Goal: Task Accomplishment & Management: Manage account settings

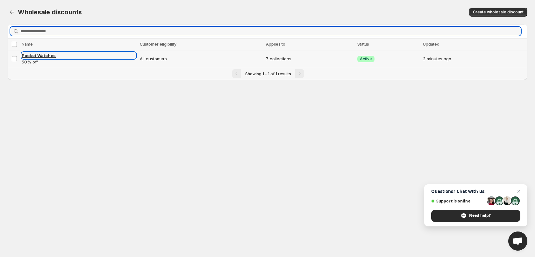
click at [46, 55] on span "Pocket Watches" at bounding box center [39, 55] width 34 height 5
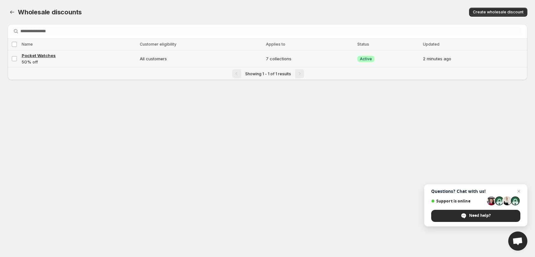
select select "**********"
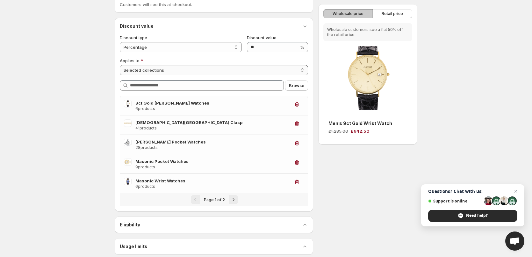
scroll to position [64, 0]
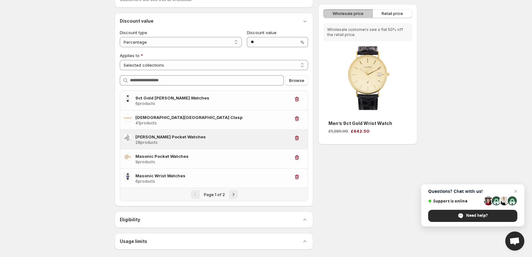
click at [164, 136] on h3 "[PERSON_NAME] Pocket Watches" at bounding box center [212, 136] width 154 height 6
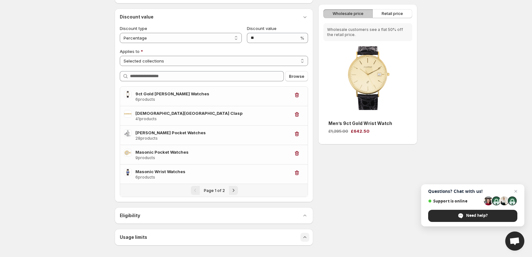
click at [304, 237] on icon "button" at bounding box center [305, 237] width 6 height 6
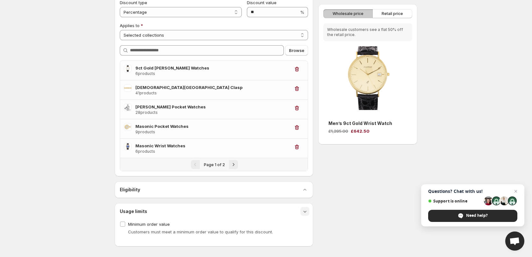
scroll to position [95, 0]
click at [304, 211] on icon "button" at bounding box center [305, 210] width 6 height 6
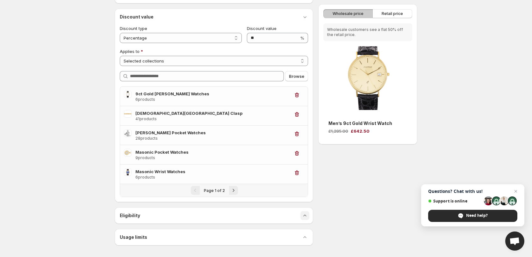
click at [305, 215] on icon "button" at bounding box center [304, 215] width 3 height 2
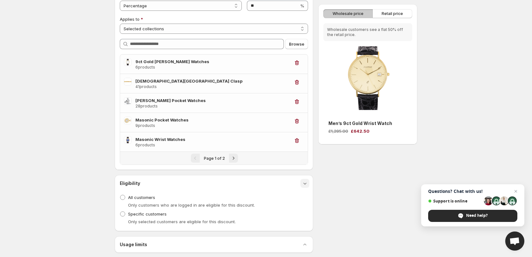
scroll to position [107, 0]
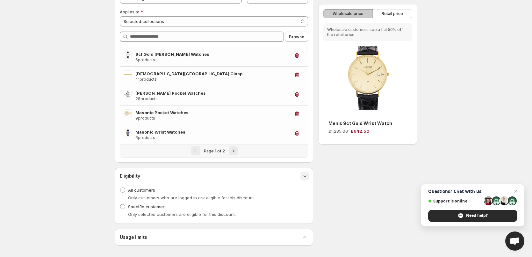
click at [305, 175] on icon "button" at bounding box center [305, 176] width 6 height 6
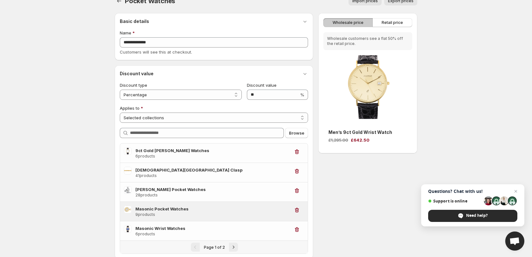
scroll to position [0, 0]
